Goal: Transaction & Acquisition: Download file/media

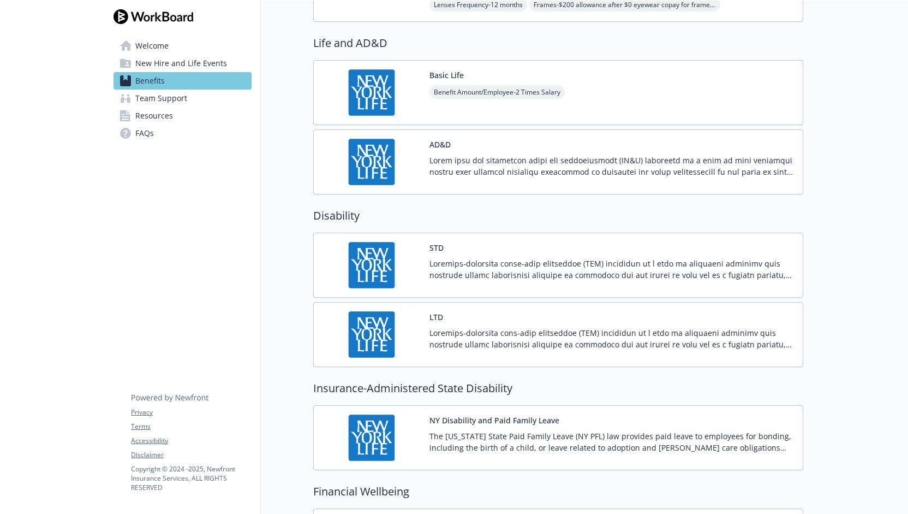
click at [546, 258] on p at bounding box center [612, 269] width 365 height 23
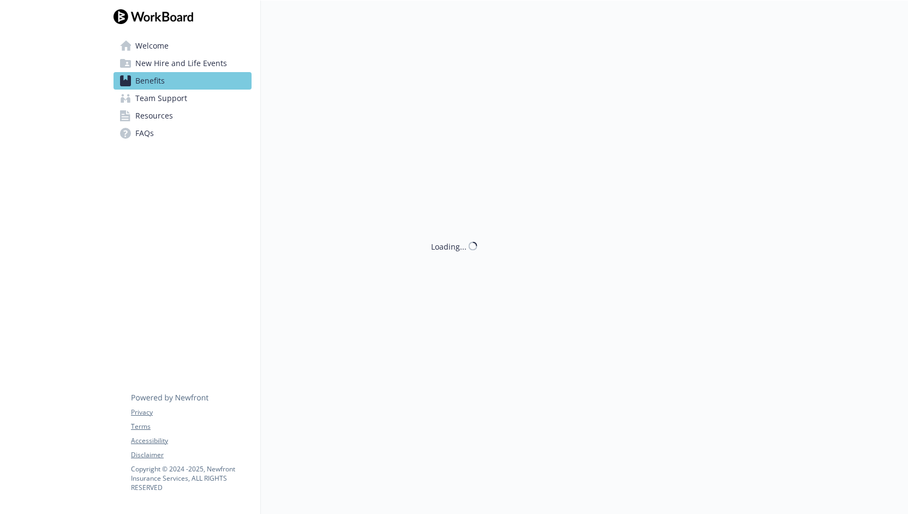
scroll to position [509, 0]
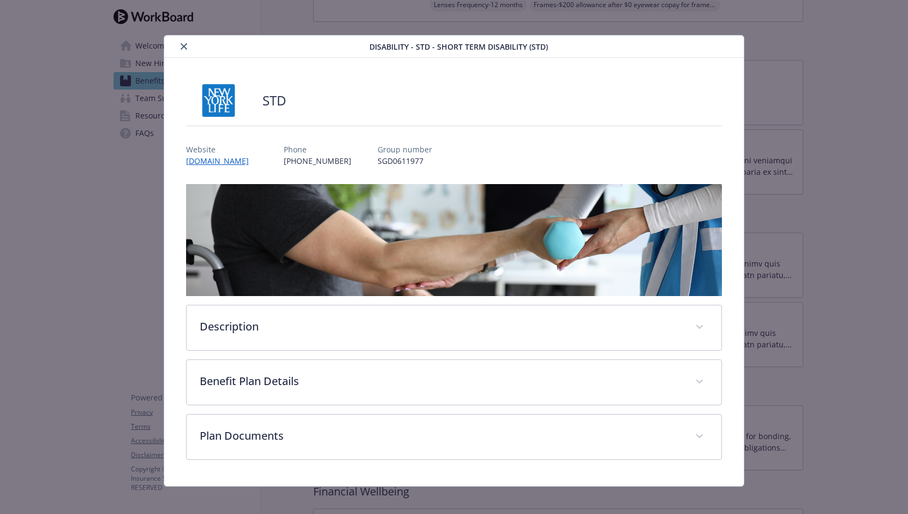
click at [724, 356] on div "STD Website [DOMAIN_NAME] Phone [PHONE_NUMBER] Group number SGD0611977 Descript…" at bounding box center [454, 272] width 580 height 428
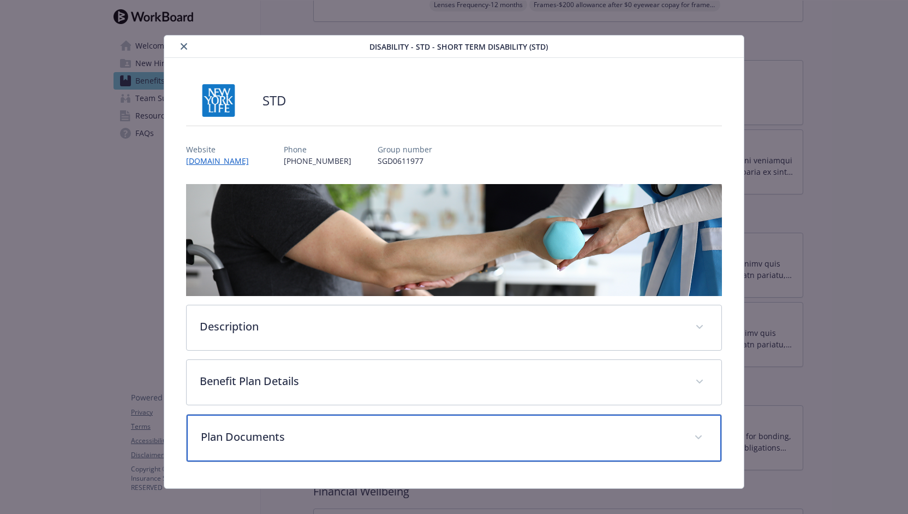
click at [557, 440] on p "Plan Documents" at bounding box center [441, 436] width 481 height 16
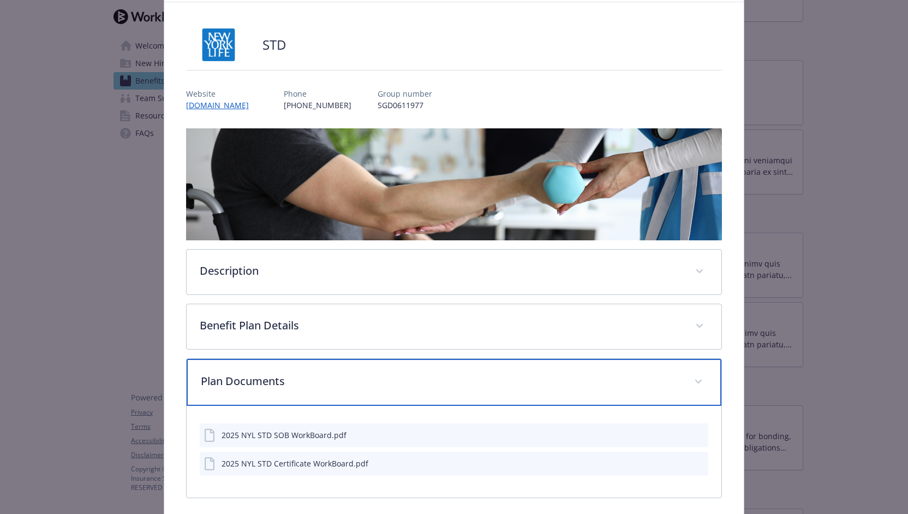
scroll to position [98, 0]
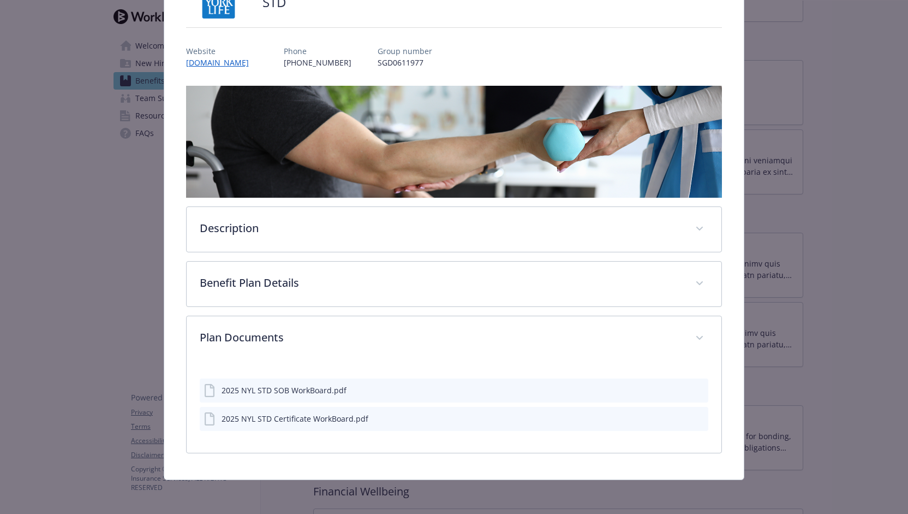
click at [304, 389] on div "2025 NYL STD SOB WorkBoard.pdf" at bounding box center [284, 389] width 125 height 11
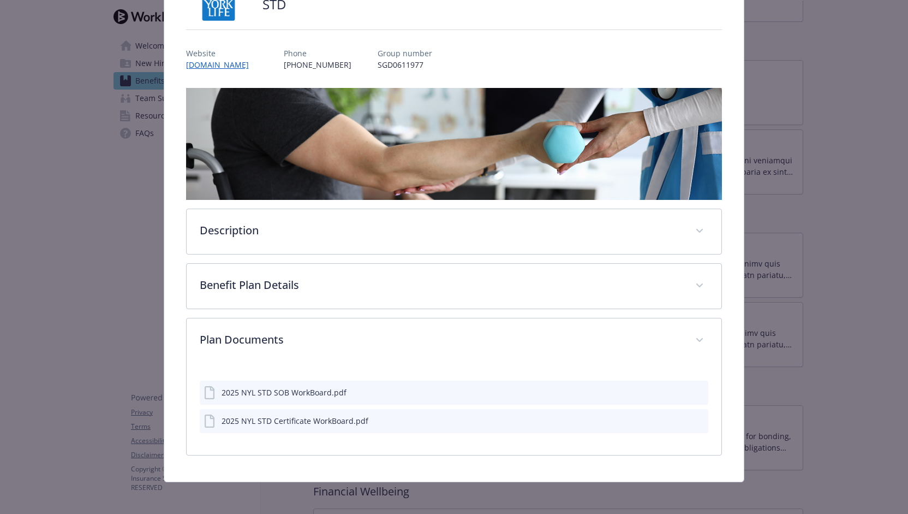
click at [677, 391] on icon "download file" at bounding box center [680, 391] width 9 height 9
click at [677, 416] on icon "download file" at bounding box center [680, 418] width 7 height 7
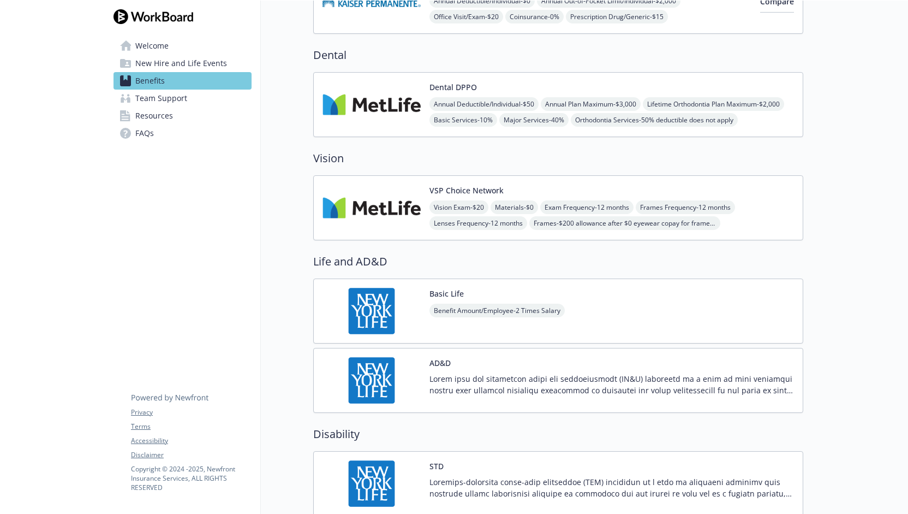
scroll to position [437, 0]
